Goal: Information Seeking & Learning: Learn about a topic

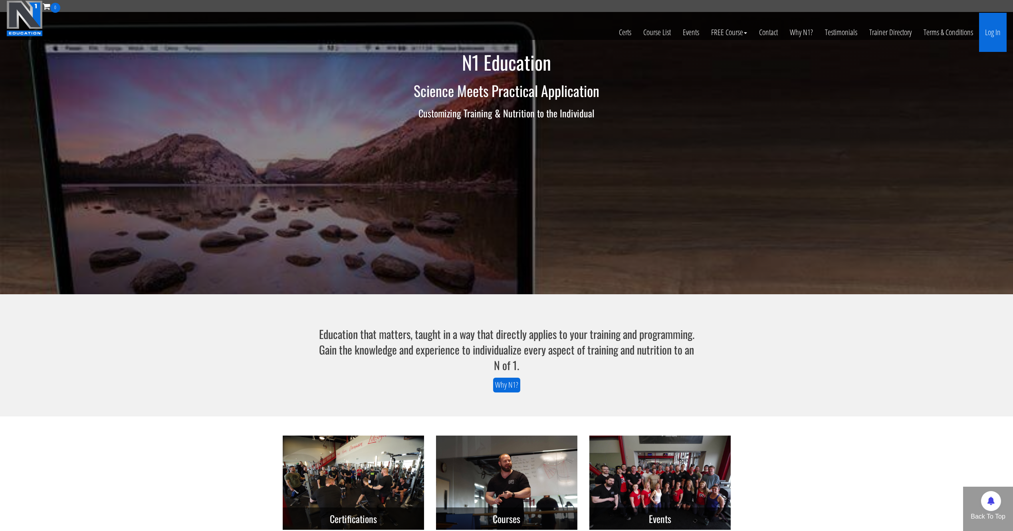
click at [982, 27] on link "Log In" at bounding box center [993, 32] width 28 height 39
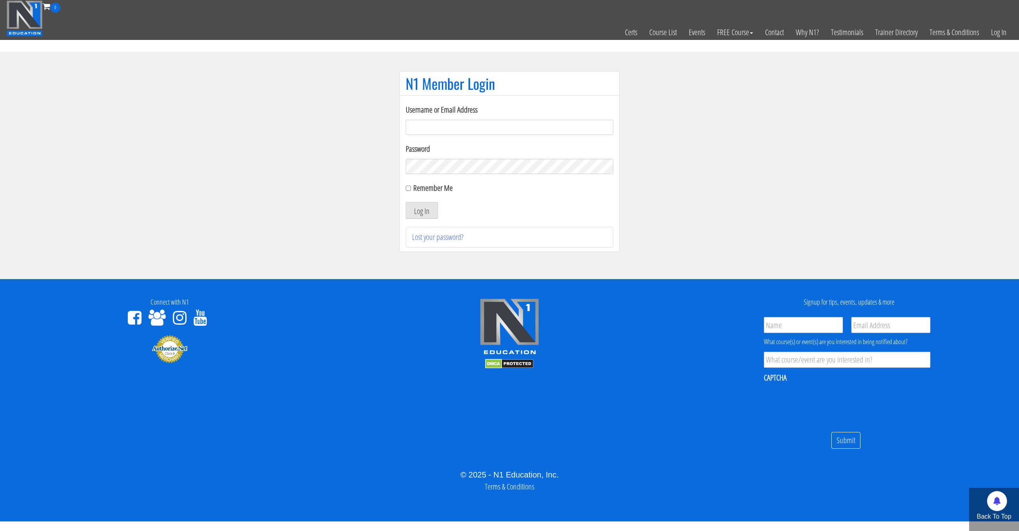
type input "syau2872@gmail.com"
click at [418, 192] on label "Remember Me" at bounding box center [433, 187] width 40 height 11
click at [411, 191] on input "Remember Me" at bounding box center [408, 188] width 5 height 5
checkbox input "true"
click at [417, 205] on button "Log In" at bounding box center [422, 210] width 32 height 17
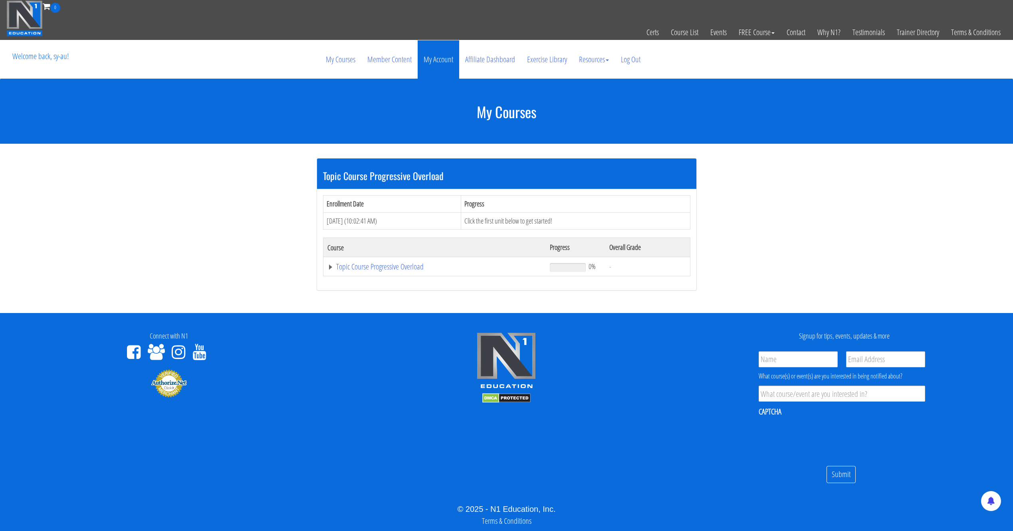
click at [436, 59] on link "My Account" at bounding box center [439, 59] width 42 height 38
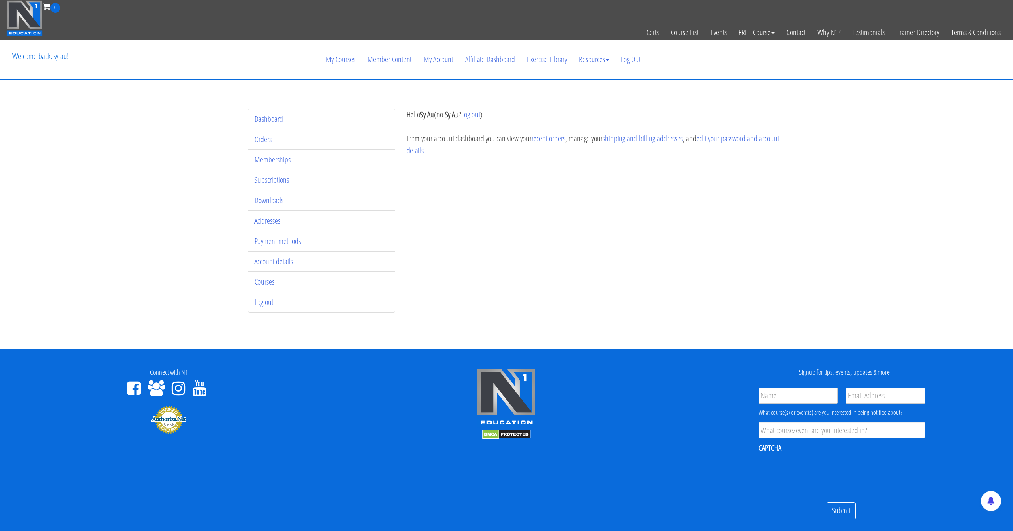
click at [717, 167] on div "Hello Sy Au (not Sy Au ? Log out ) From your account dashboard you can view you…" at bounding box center [595, 139] width 378 height 60
click at [284, 161] on link "Memberships" at bounding box center [272, 159] width 36 height 11
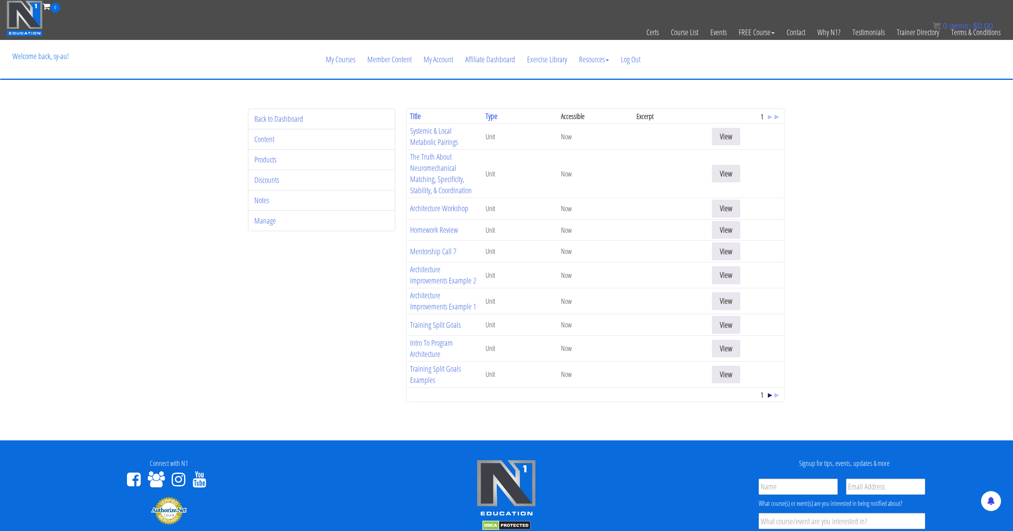
click at [769, 393] on span "▸" at bounding box center [770, 394] width 4 height 11
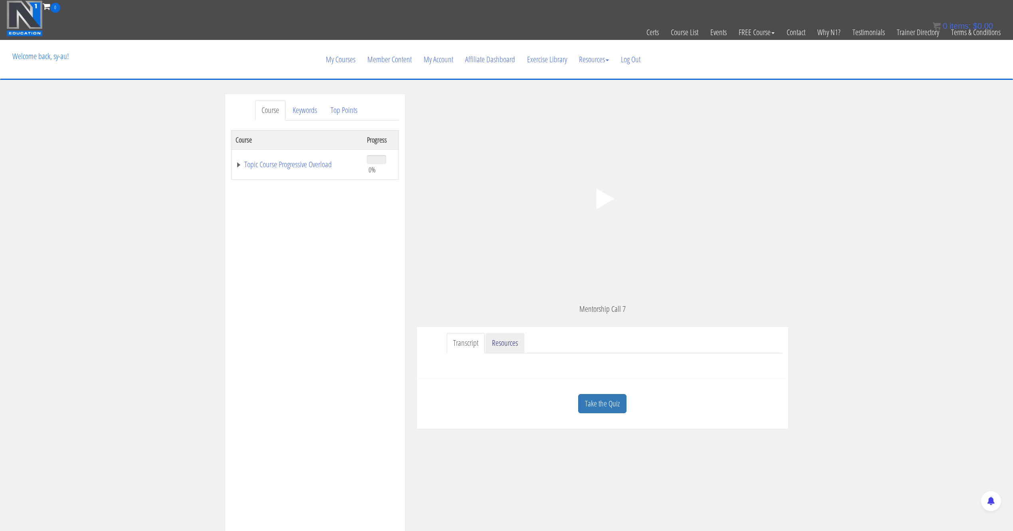
click at [513, 341] on link "Resources" at bounding box center [504, 343] width 39 height 20
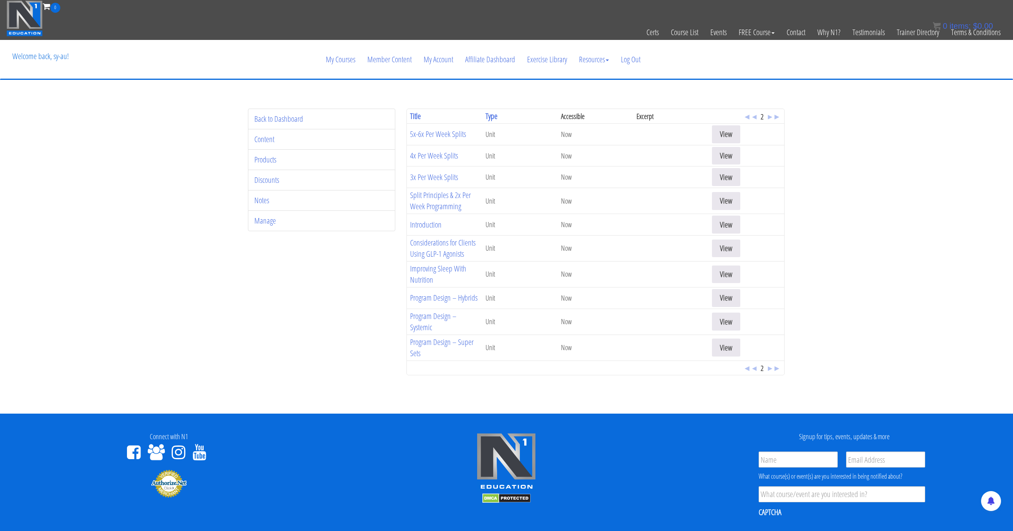
drag, startPoint x: 451, startPoint y: 325, endPoint x: 446, endPoint y: 336, distance: 11.8
click at [451, 326] on td "Program Design – Systemic" at bounding box center [444, 322] width 75 height 26
click at [440, 344] on link "Program Design – Super Sets" at bounding box center [441, 348] width 63 height 22
